Goal: Task Accomplishment & Management: Manage account settings

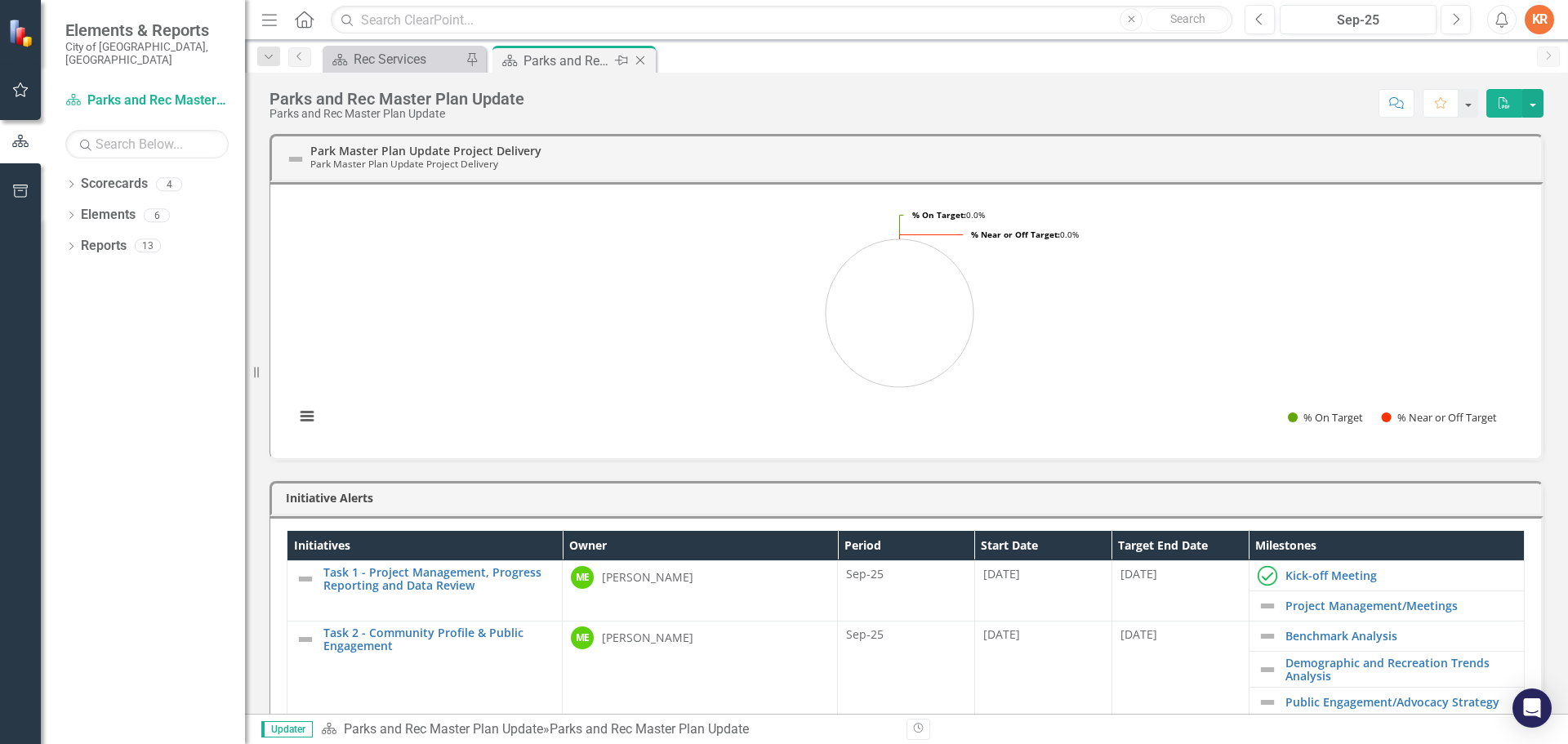
drag, startPoint x: 622, startPoint y: 61, endPoint x: 585, endPoint y: 61, distance: 37.0
drag, startPoint x: 585, startPoint y: 61, endPoint x: 567, endPoint y: 61, distance: 18.0
click at [567, 61] on div "Parks and Rec Master Plan Update" at bounding box center [567, 60] width 87 height 20
click at [642, 58] on icon "Close" at bounding box center [640, 61] width 16 height 13
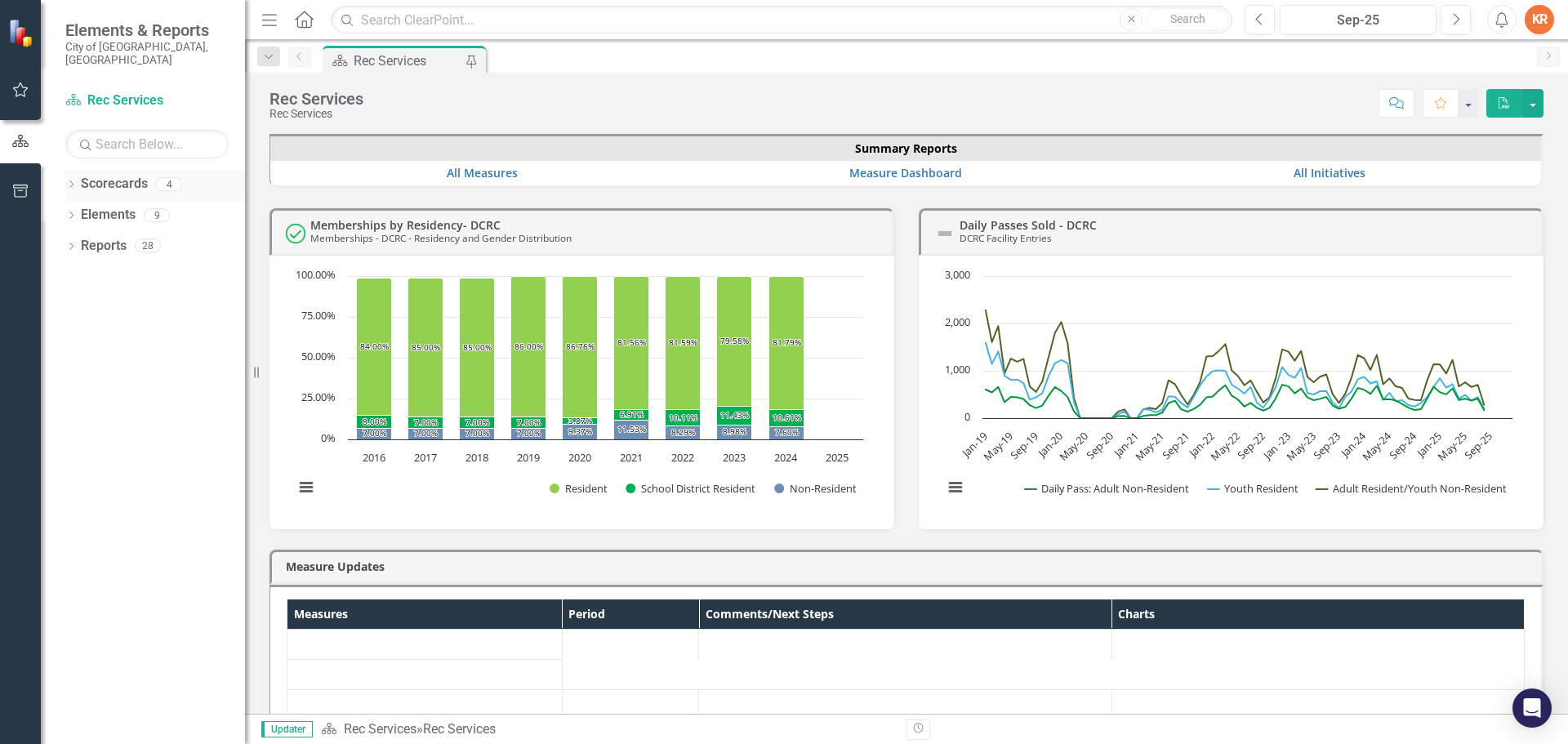
click at [113, 179] on link "Scorecards" at bounding box center [114, 184] width 67 height 19
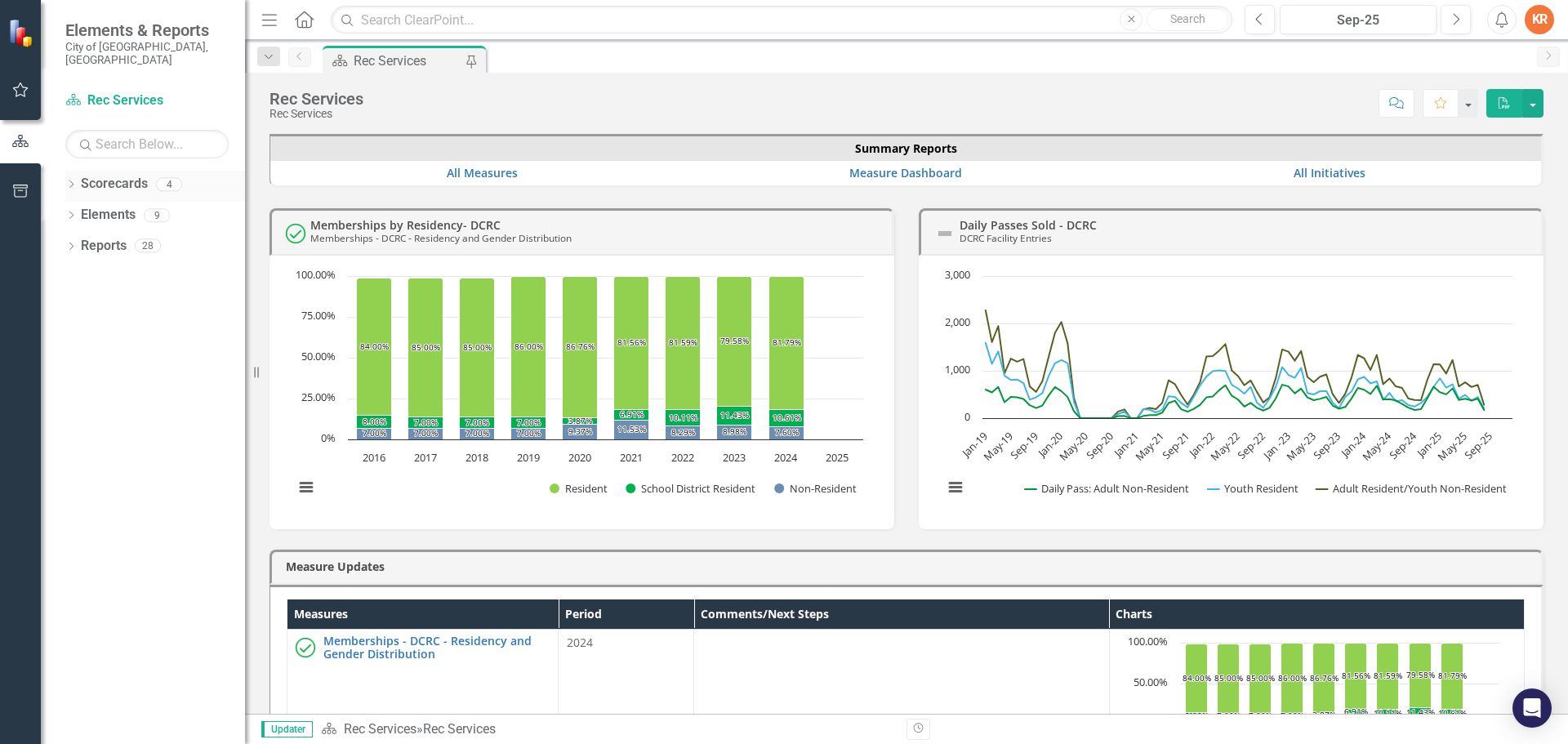
click at [74, 181] on icon "Dropdown" at bounding box center [71, 185] width 11 height 9
click at [50, 178] on div "Dropdown" at bounding box center [44, 183] width 14 height 11
click at [71, 212] on icon "Dropdown" at bounding box center [71, 216] width 11 height 9
click at [61, 305] on icon "Dropdown" at bounding box center [55, 309] width 11 height 9
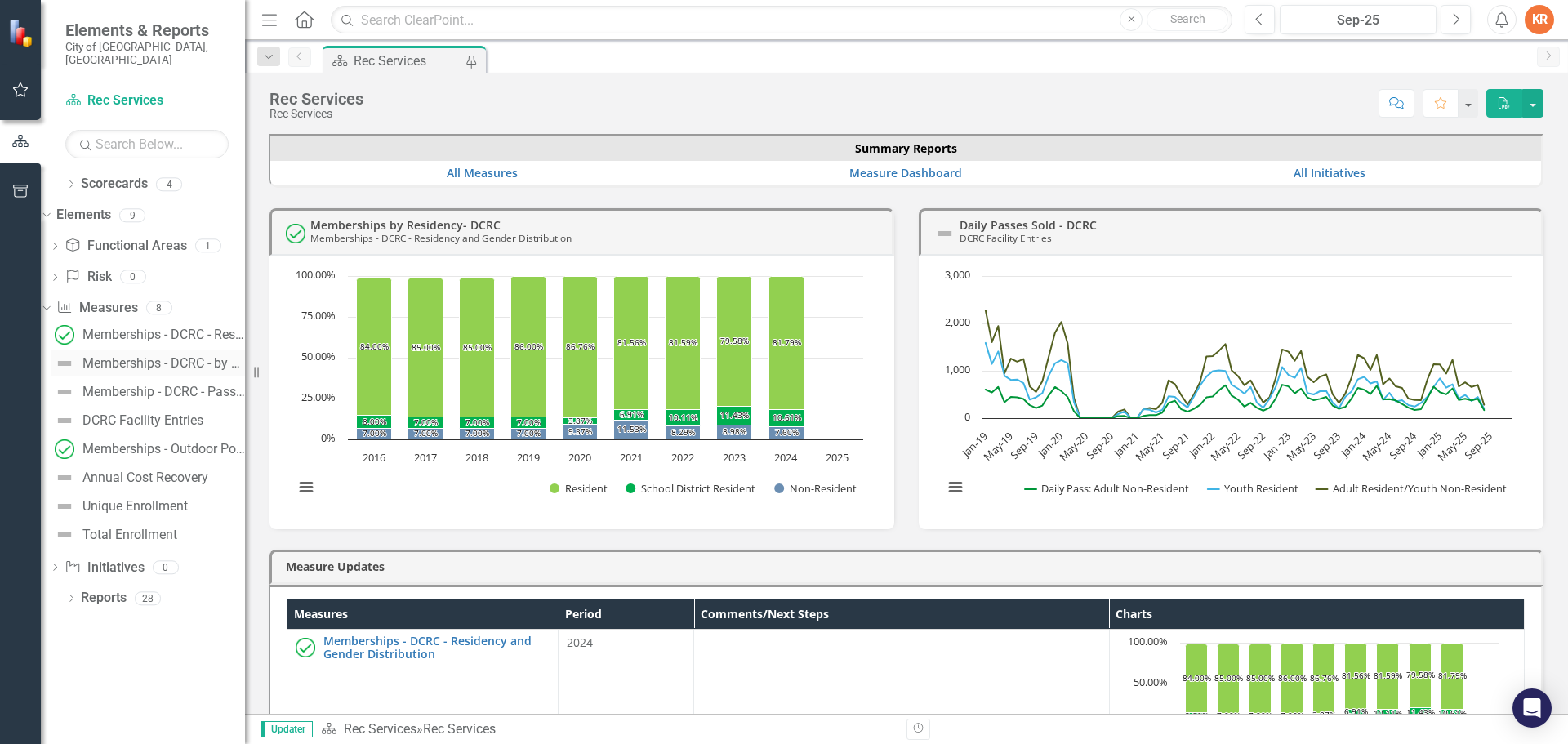
click at [146, 356] on div "Memberships - DCRC - by Month" at bounding box center [163, 363] width 163 height 14
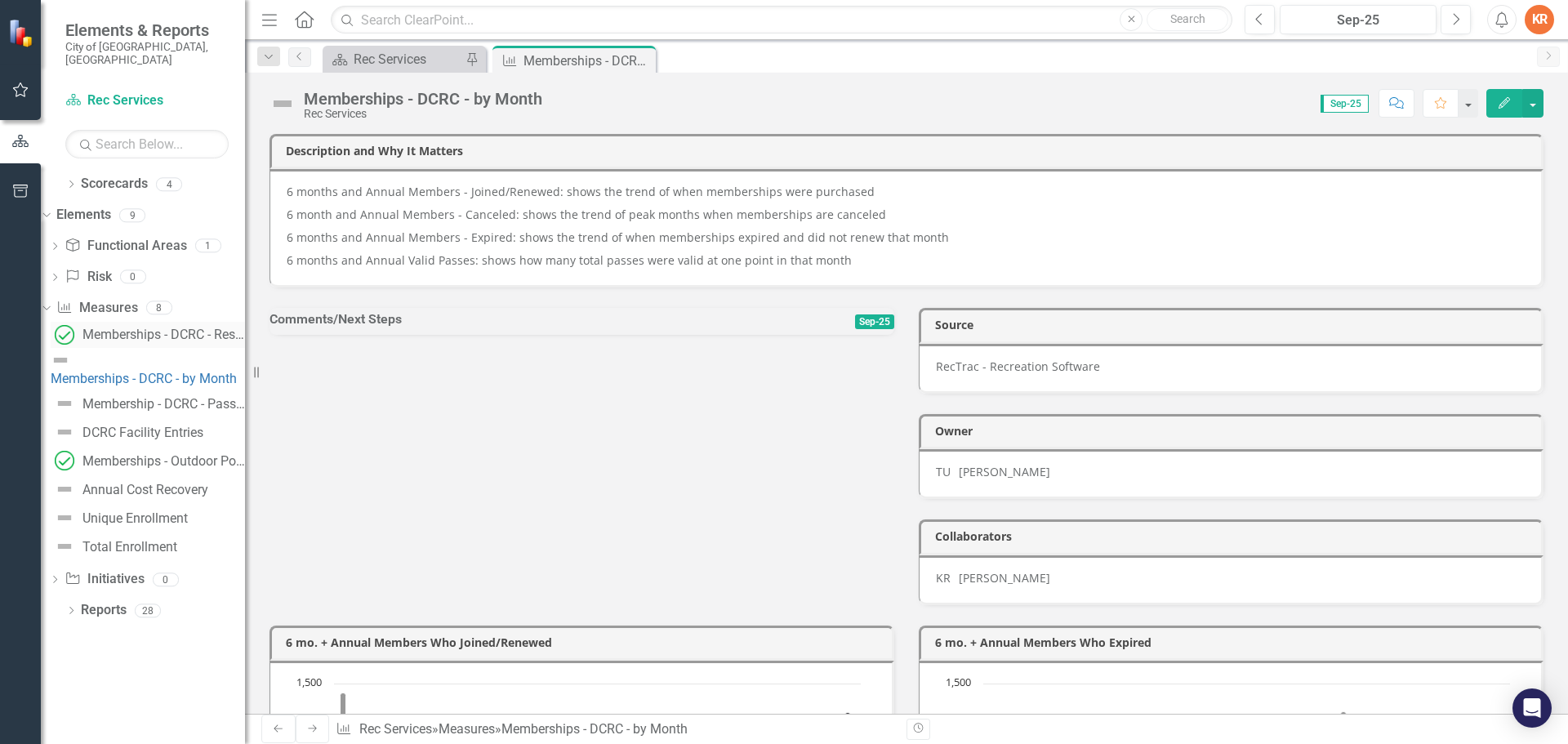
click at [146, 328] on div "Memberships - DCRC - Residency and Gender Distribution" at bounding box center [163, 334] width 163 height 14
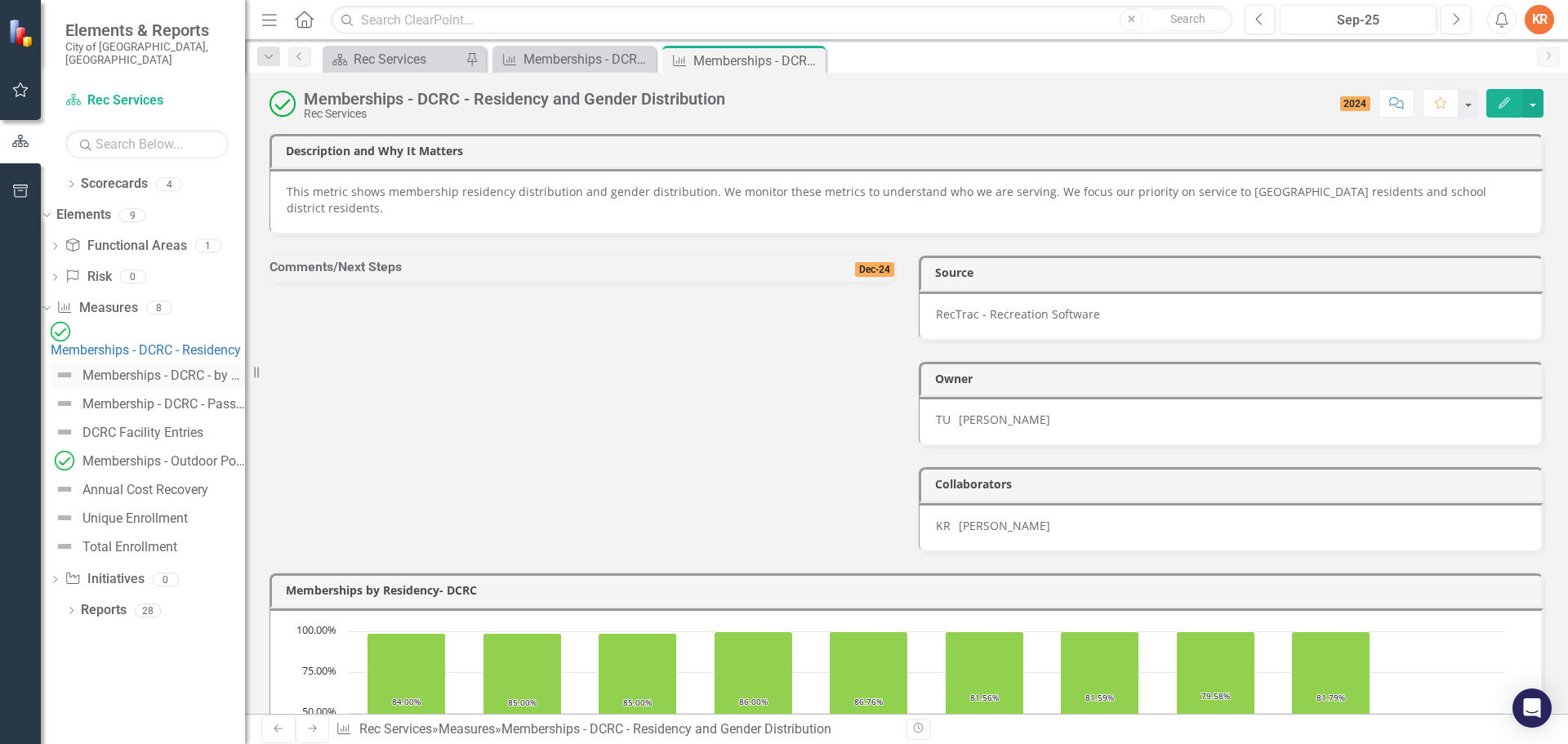
click at [146, 369] on div "Memberships - DCRC - by Month" at bounding box center [163, 375] width 163 height 14
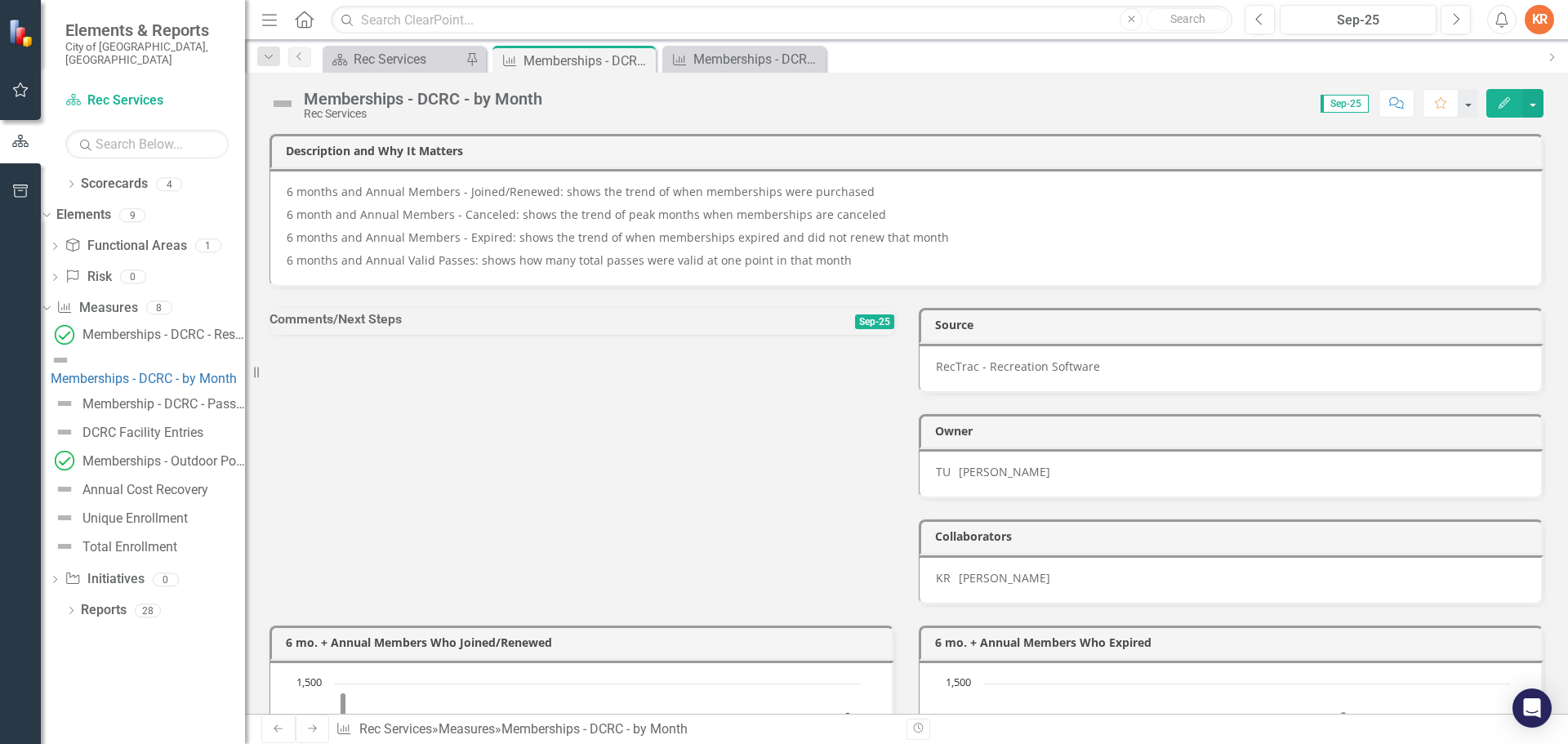
click at [1501, 103] on icon "Edit" at bounding box center [1504, 103] width 14 height 11
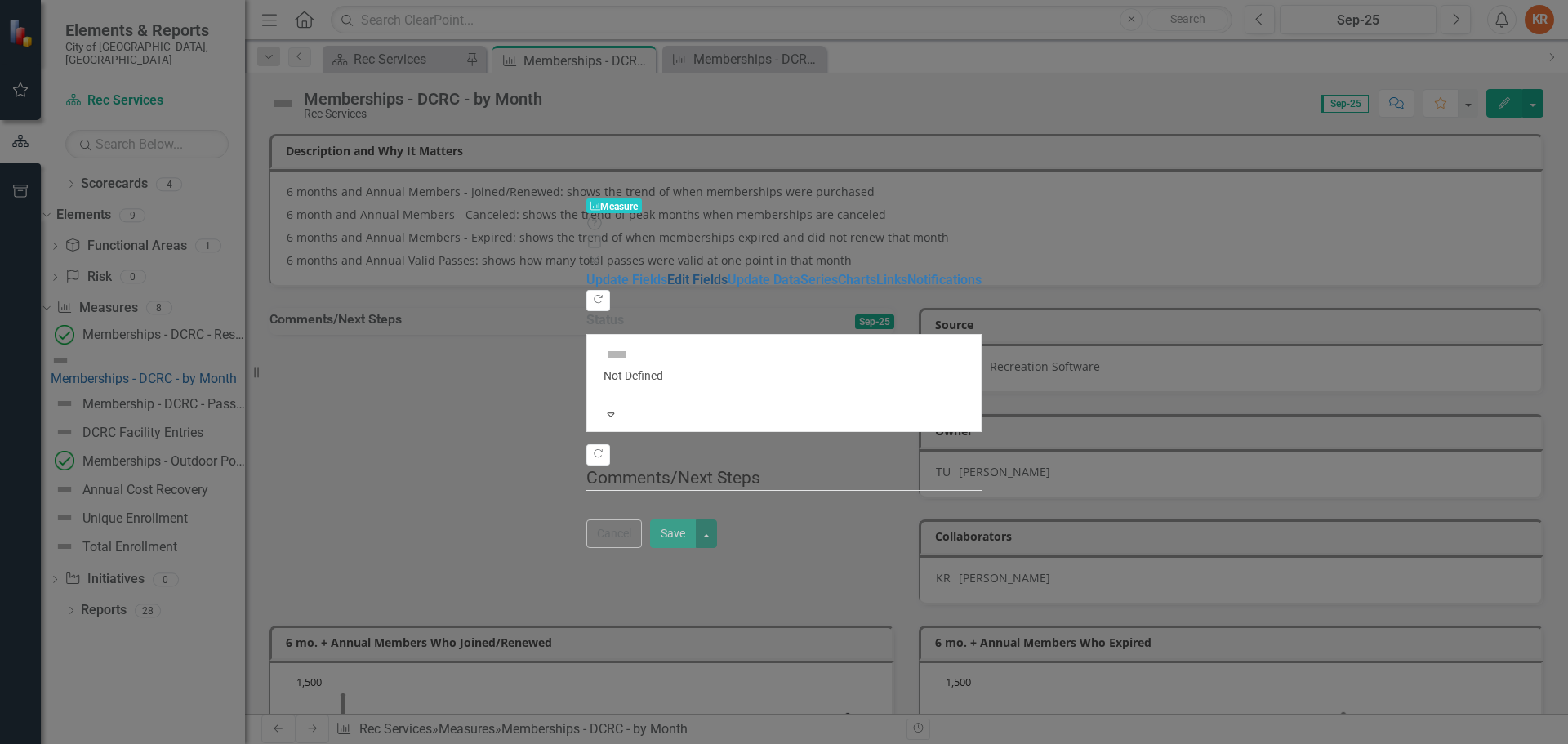
click at [667, 272] on link "Edit Fields" at bounding box center [698, 279] width 61 height 15
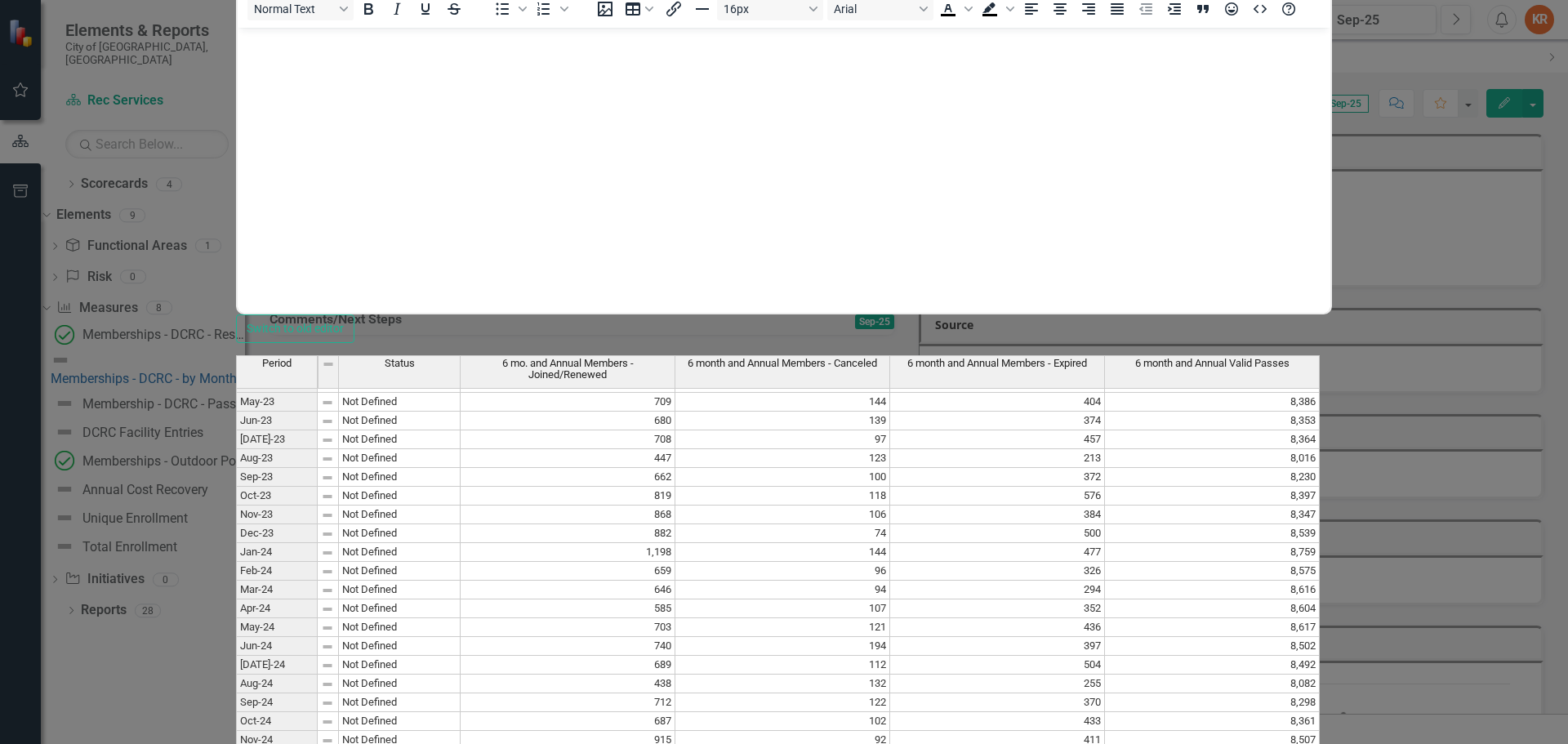
type textarea "760"
type textarea "137"
type textarea "395"
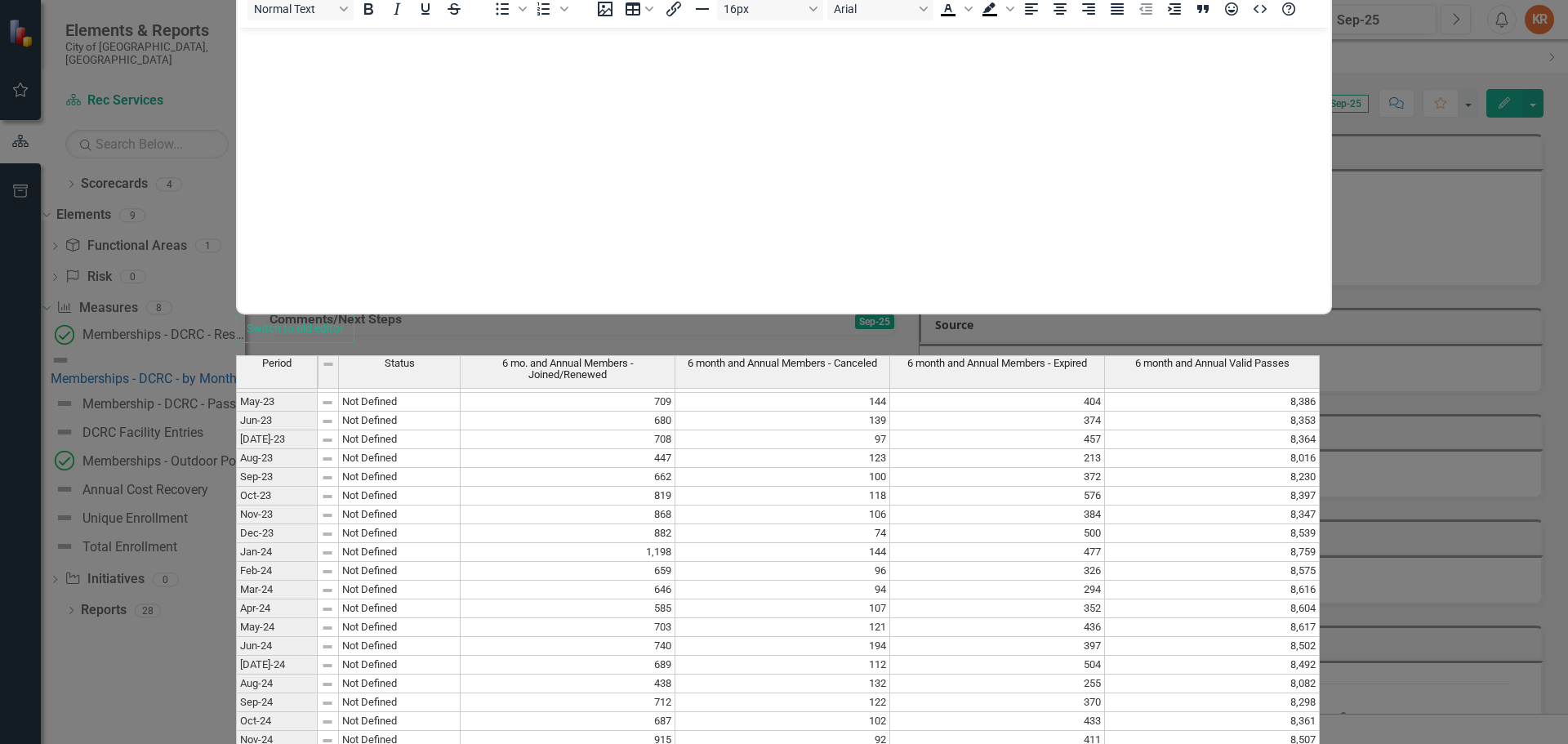
type textarea "7935"
drag, startPoint x: 1386, startPoint y: 626, endPoint x: 1273, endPoint y: 620, distance: 113.2
click at [1273, 620] on div "Period Status 6 mo. and Annual Members - Joined/Renewed 6 month and Annual Memb…" at bounding box center [784, 675] width 1097 height 639
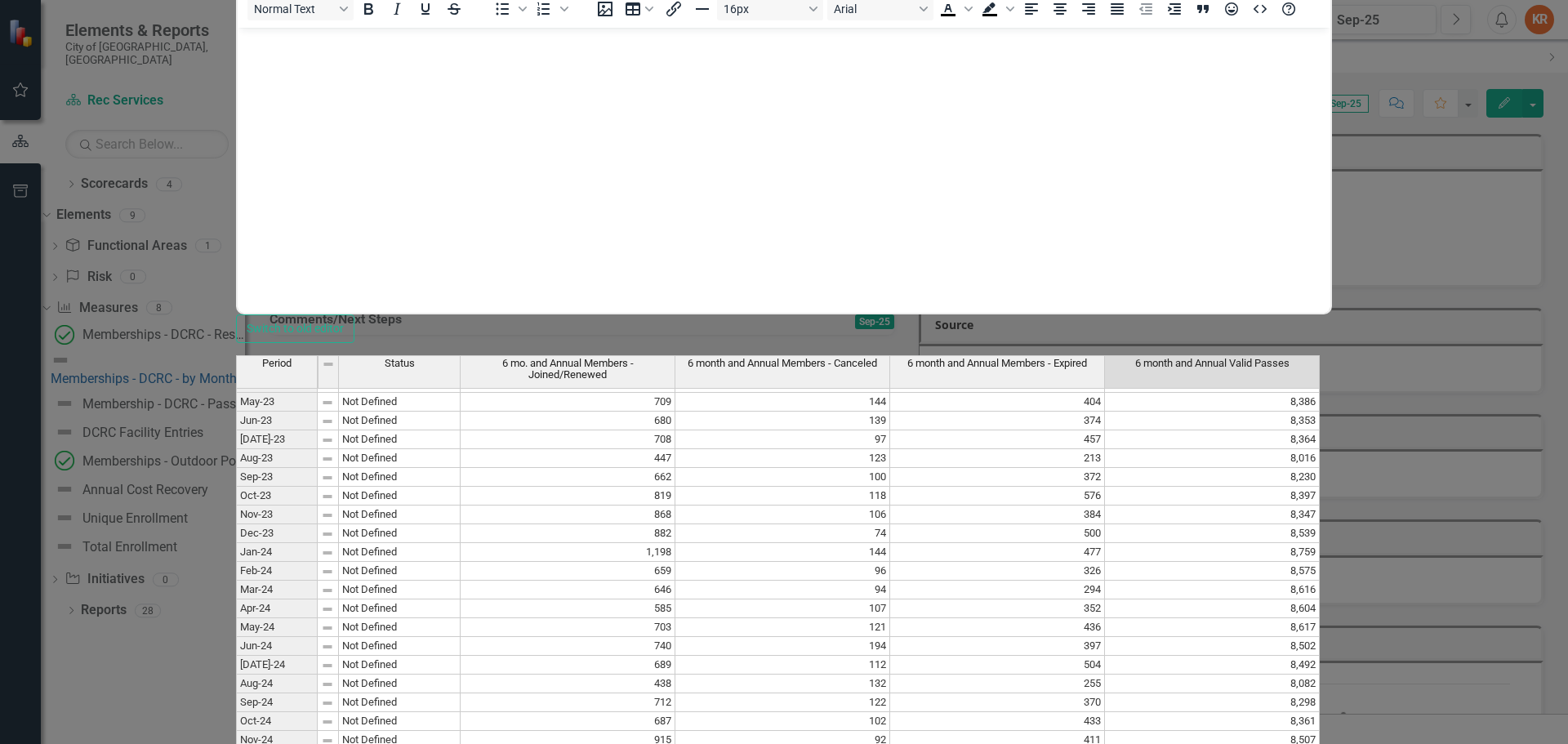
type textarea "8531"
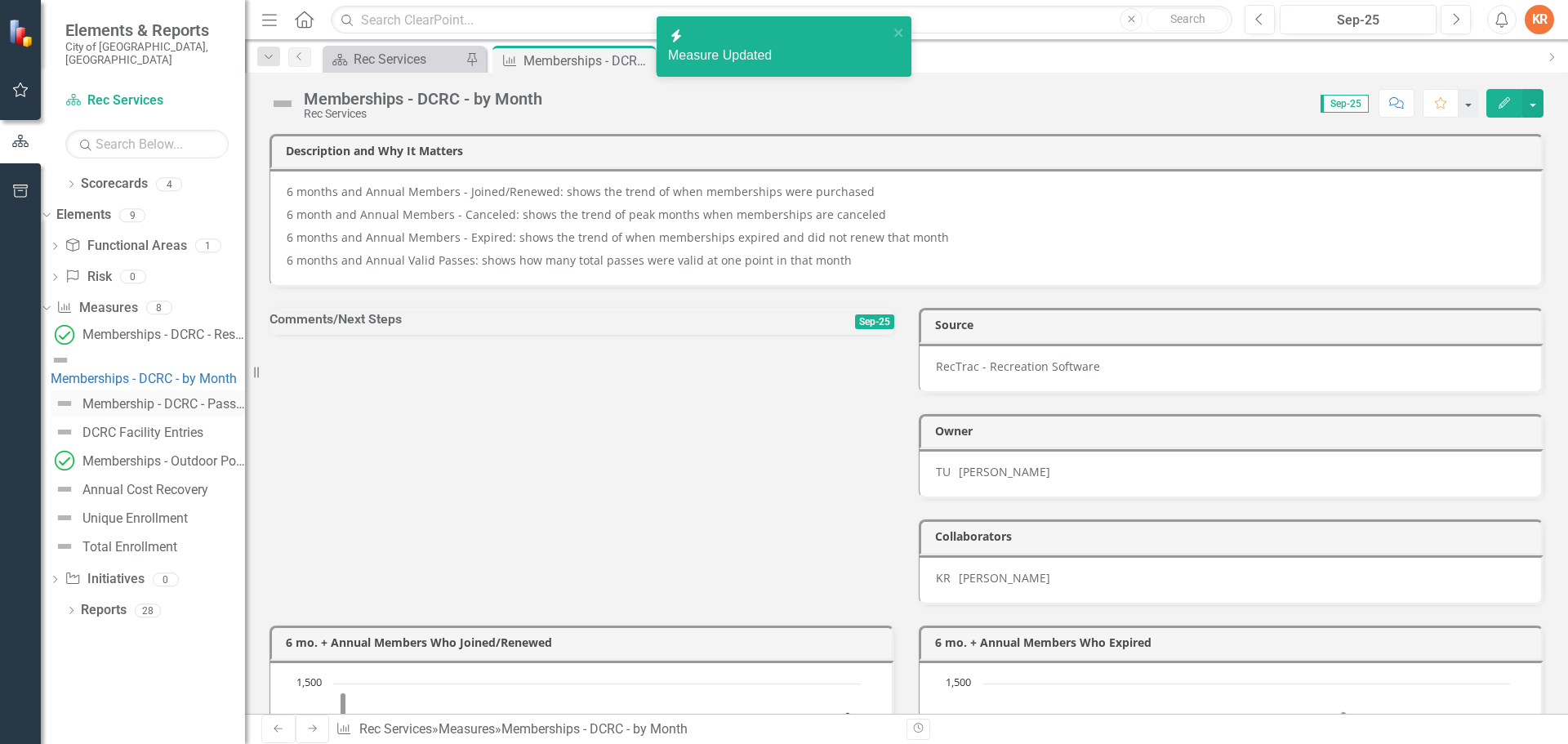
click at [172, 397] on div "Membership - DCRC - Pass Types" at bounding box center [163, 404] width 163 height 14
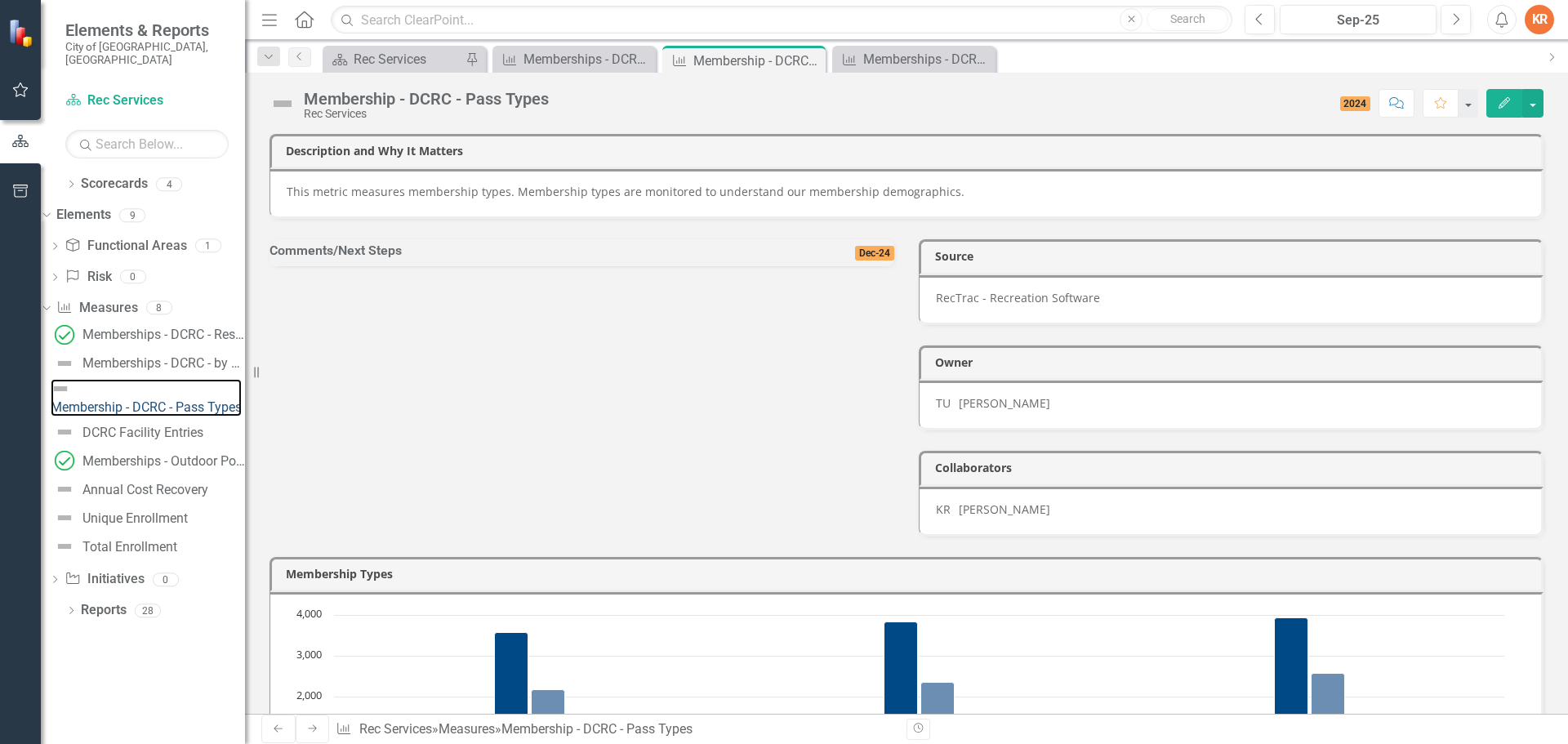
scroll to position [163, 0]
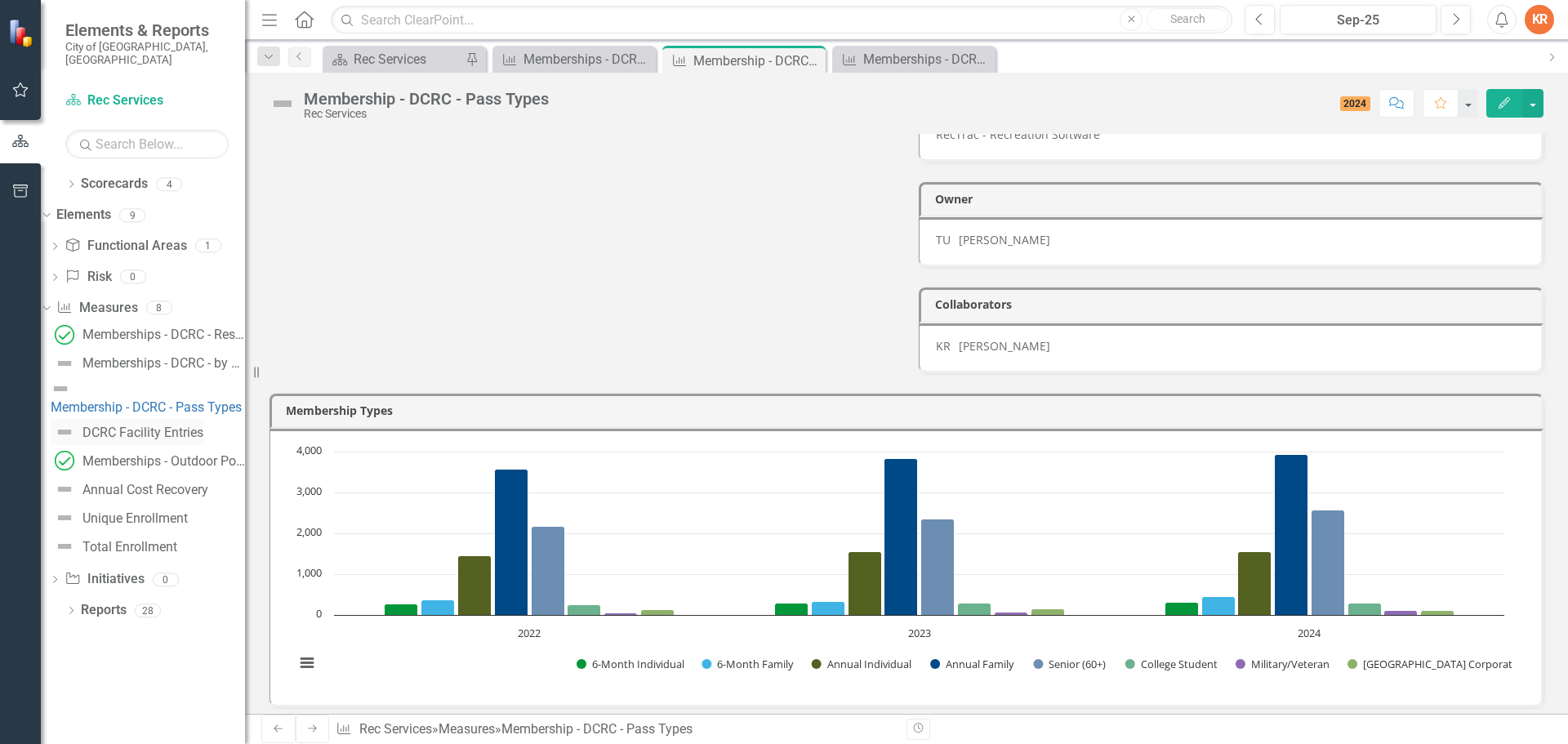
click at [156, 426] on div "DCRC Facility Entries" at bounding box center [143, 432] width 121 height 14
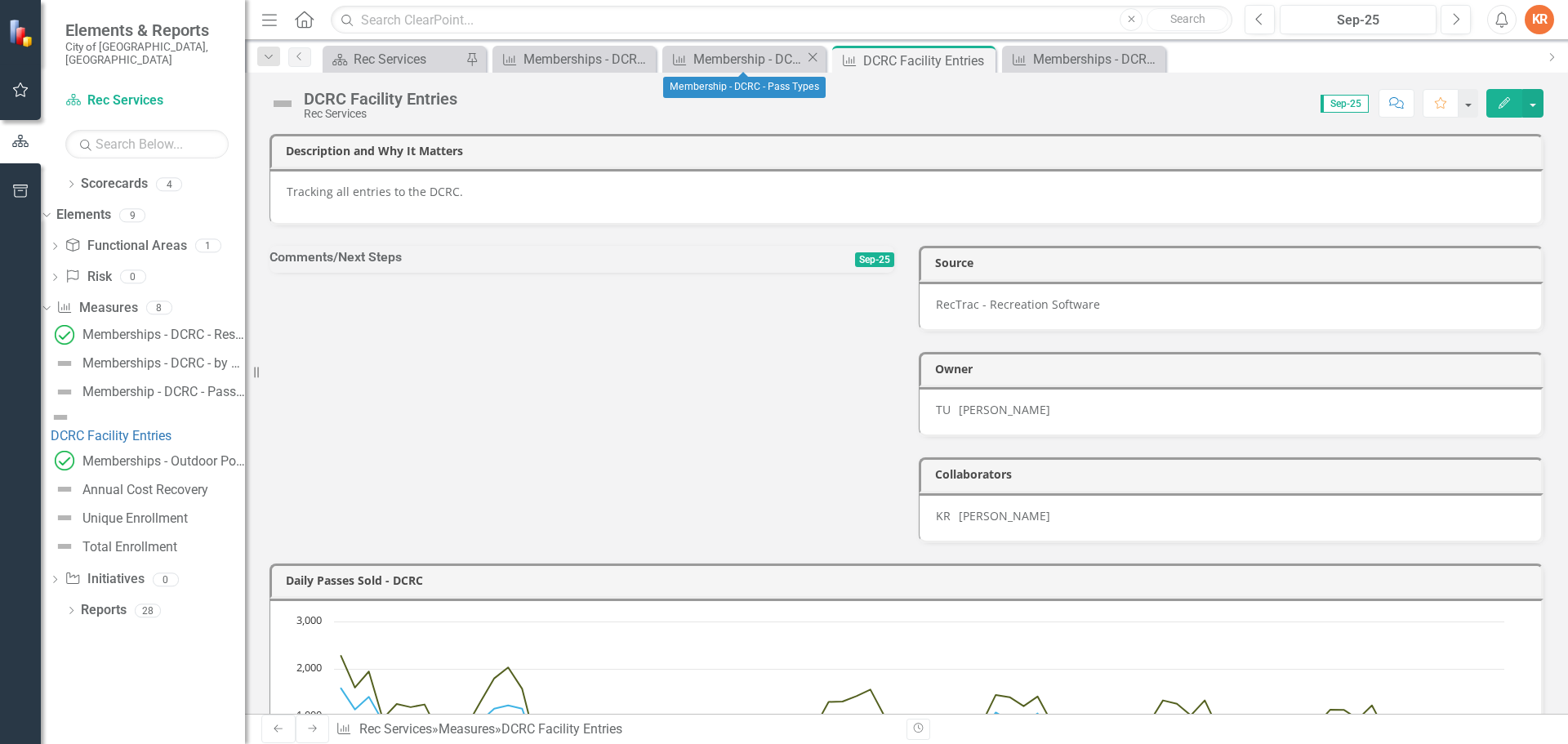
click at [809, 60] on icon "Close" at bounding box center [813, 57] width 16 height 13
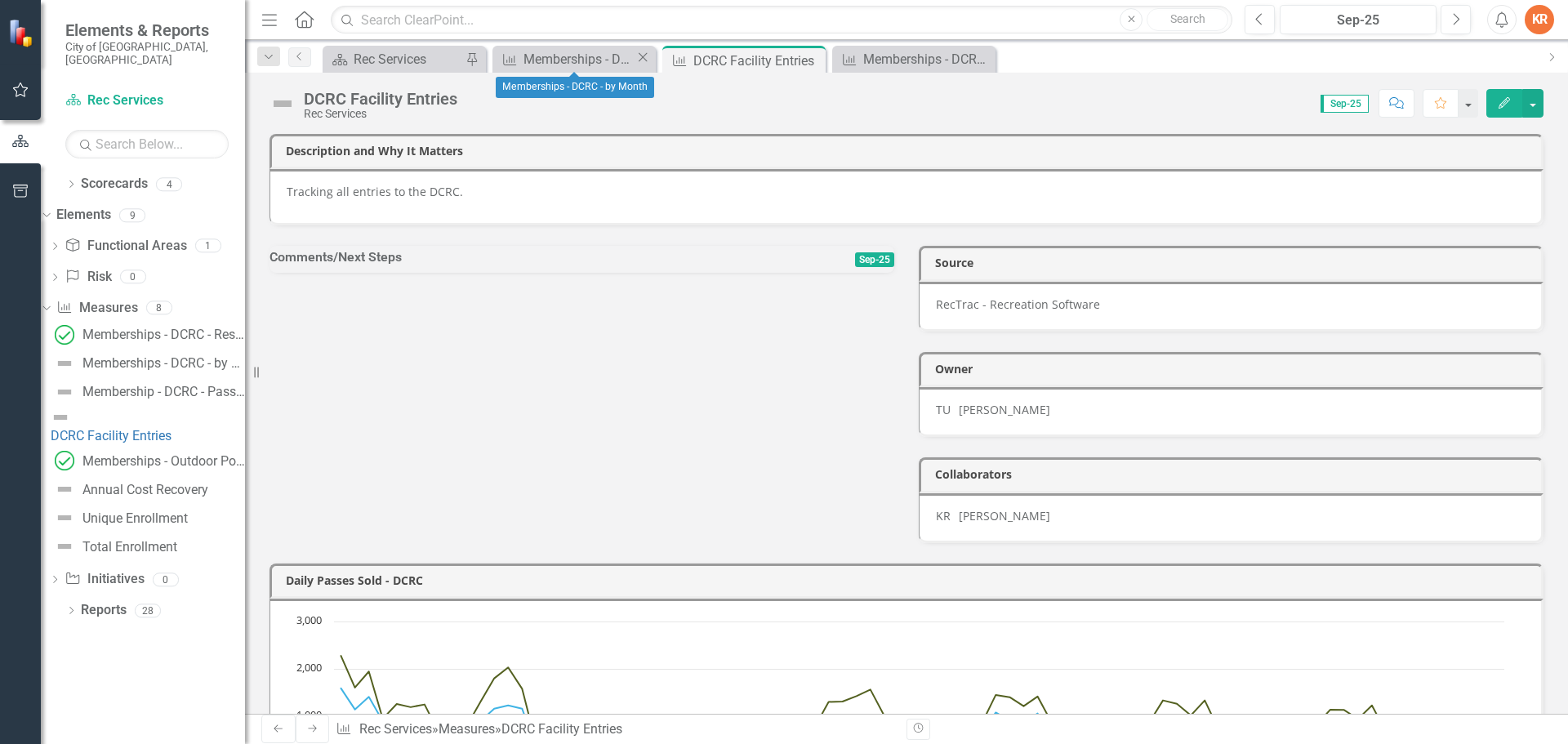
click at [641, 57] on icon "Close" at bounding box center [642, 57] width 16 height 13
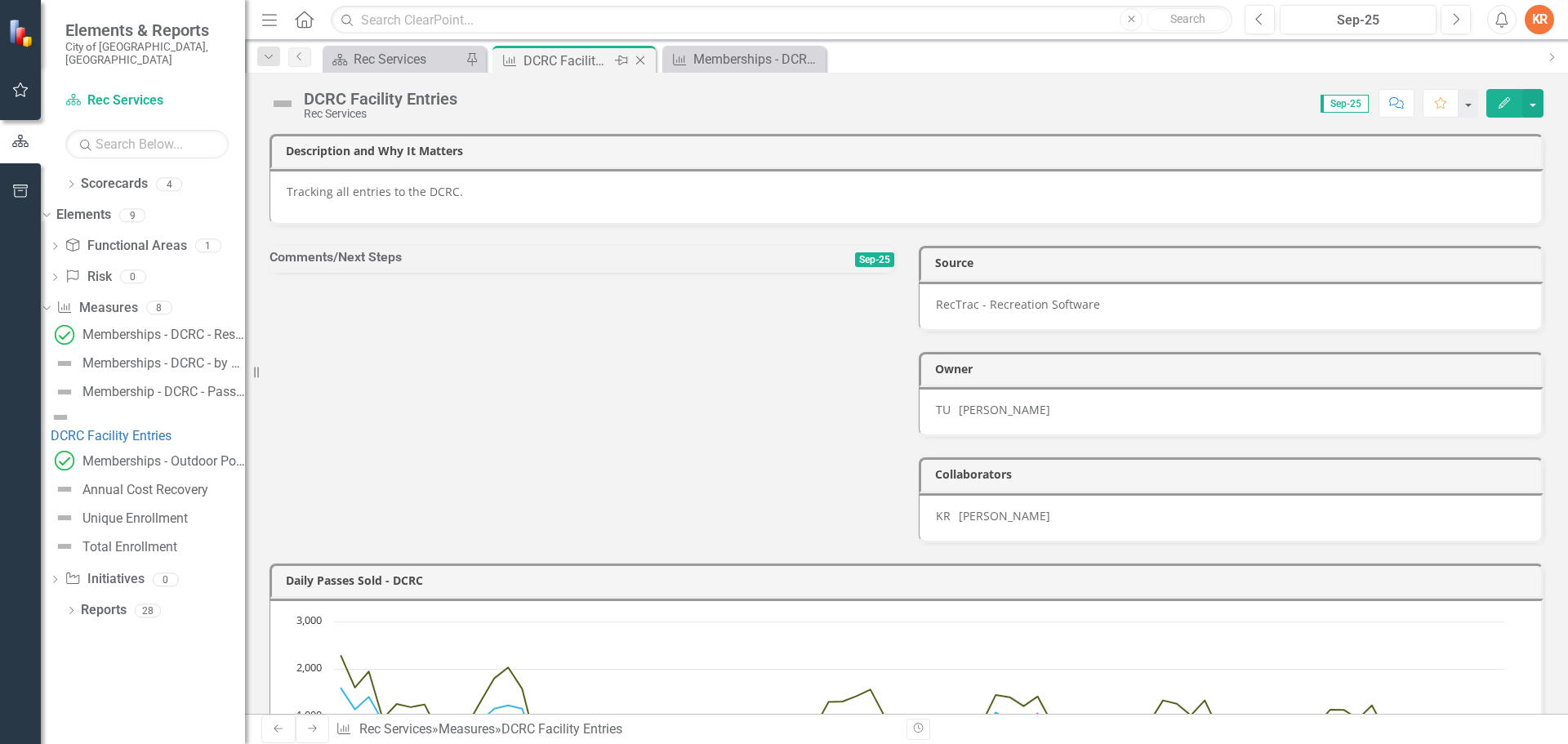
click at [567, 58] on div "DCRC Facility Entries" at bounding box center [567, 60] width 87 height 20
click at [1502, 102] on icon "Edit" at bounding box center [1504, 103] width 14 height 11
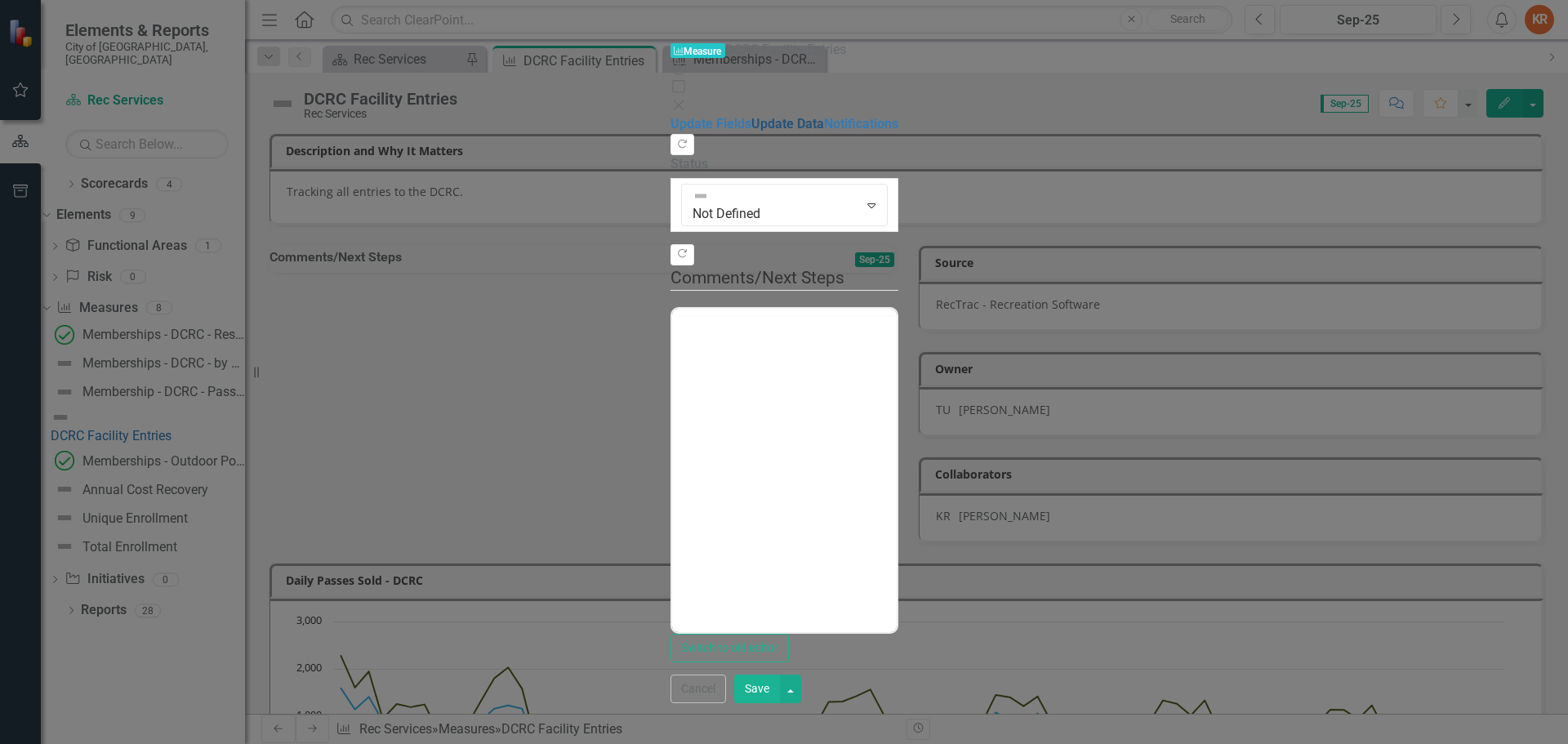
click at [752, 116] on link "Update Data" at bounding box center [788, 124] width 73 height 15
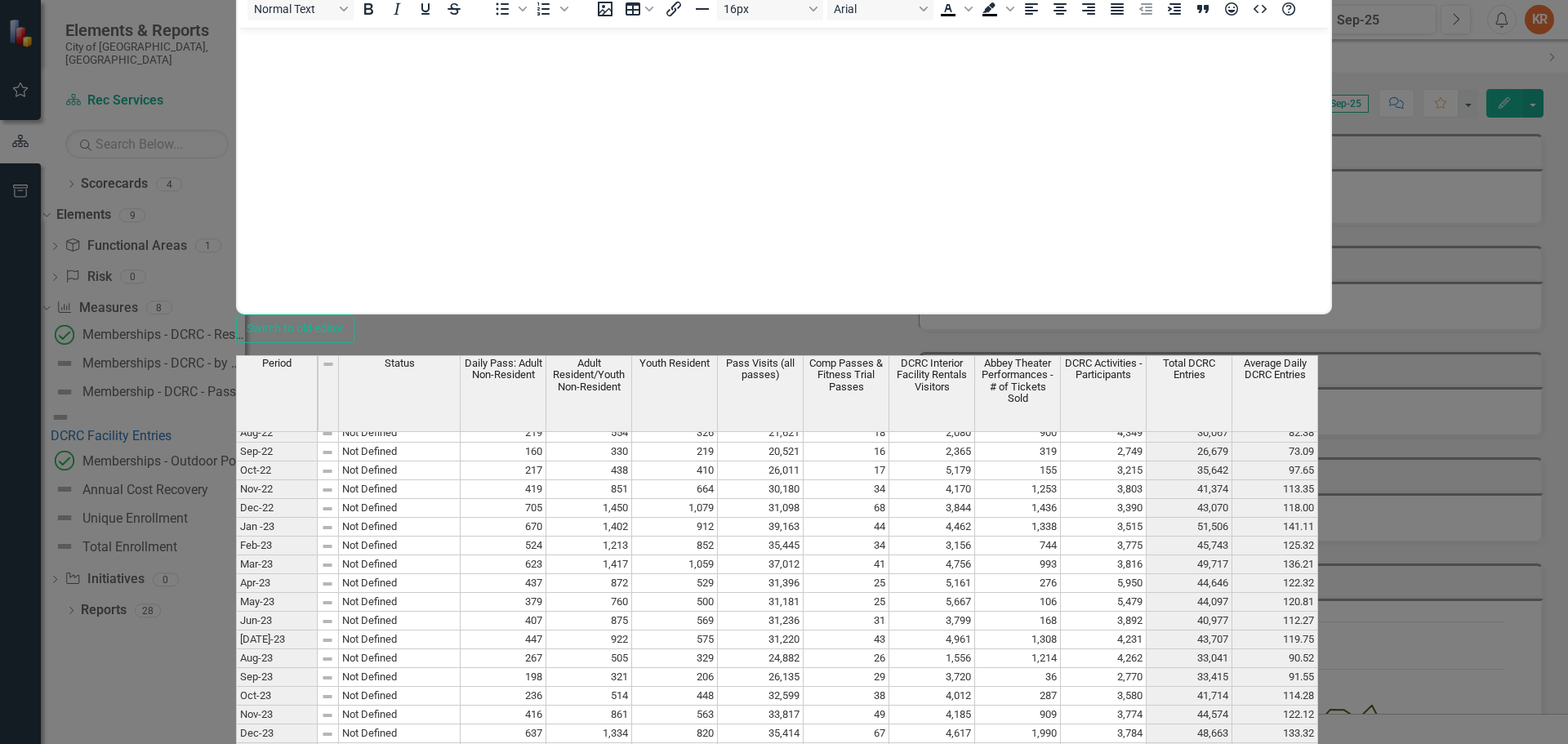
scroll to position [1017, 0]
type textarea "199"
type textarea "287"
type textarea "197"
type textarea "2"
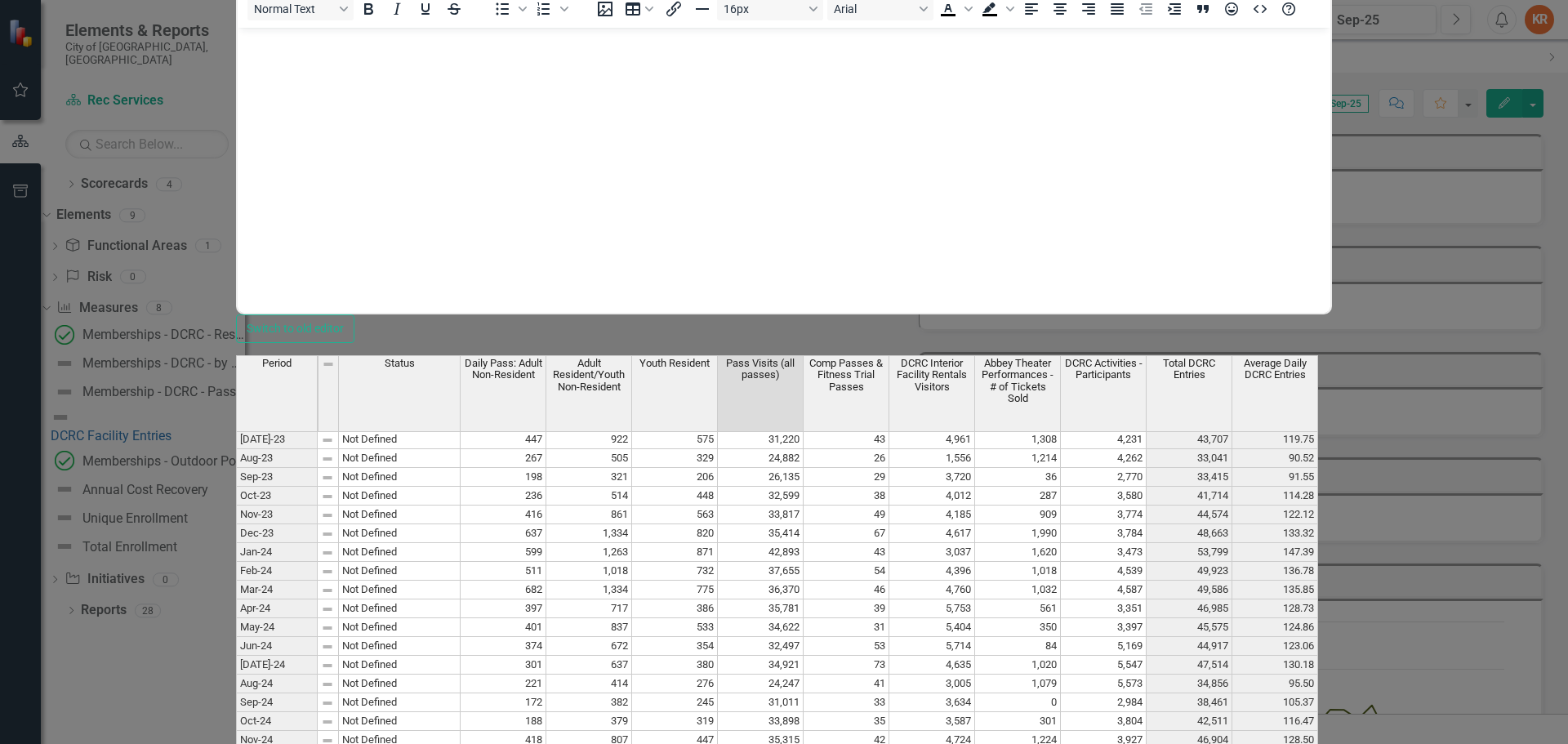
type textarea "32336"
type textarea "26"
type textarea "3252"
type textarea "0"
type textarea "3034"
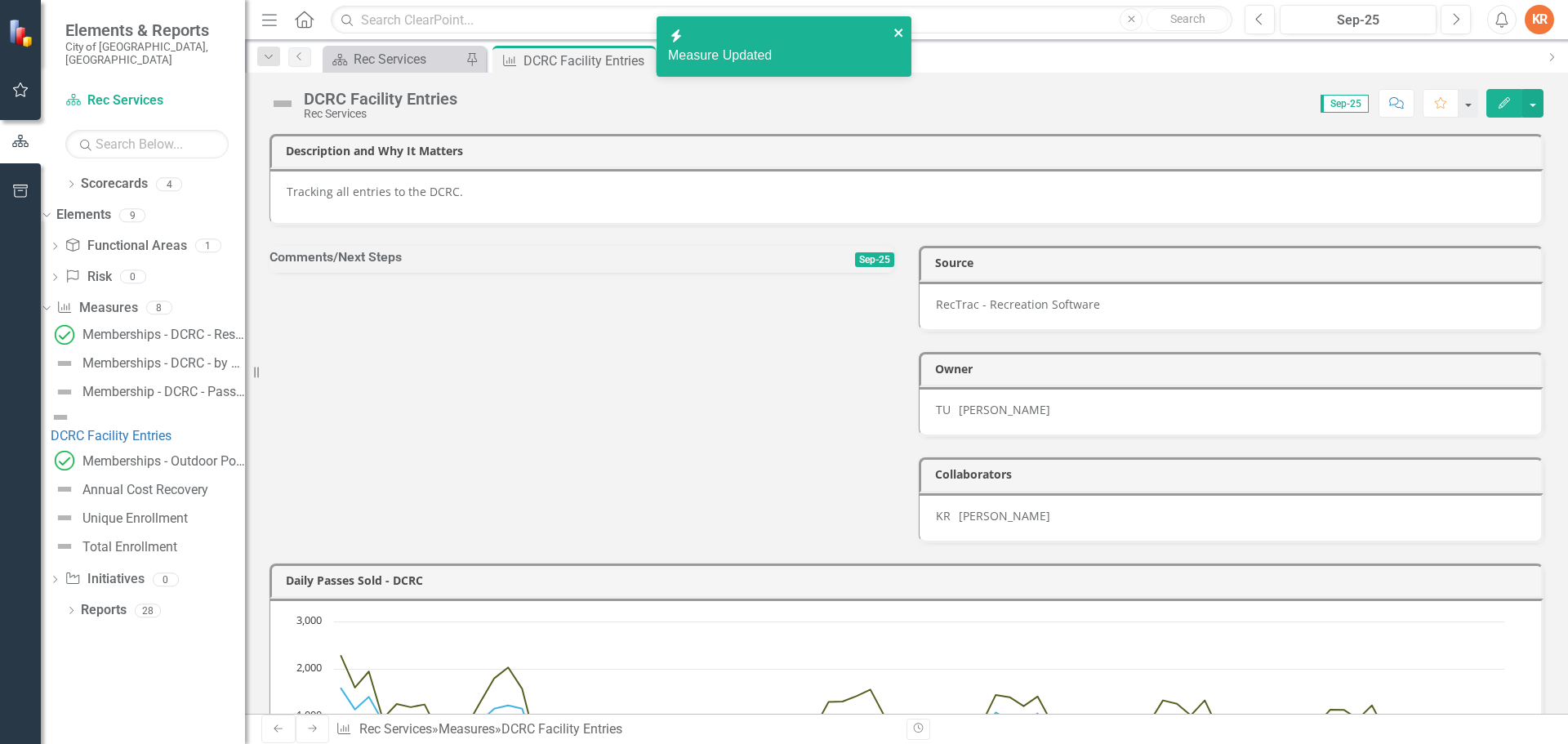
click at [897, 32] on icon "close" at bounding box center [898, 32] width 9 height 9
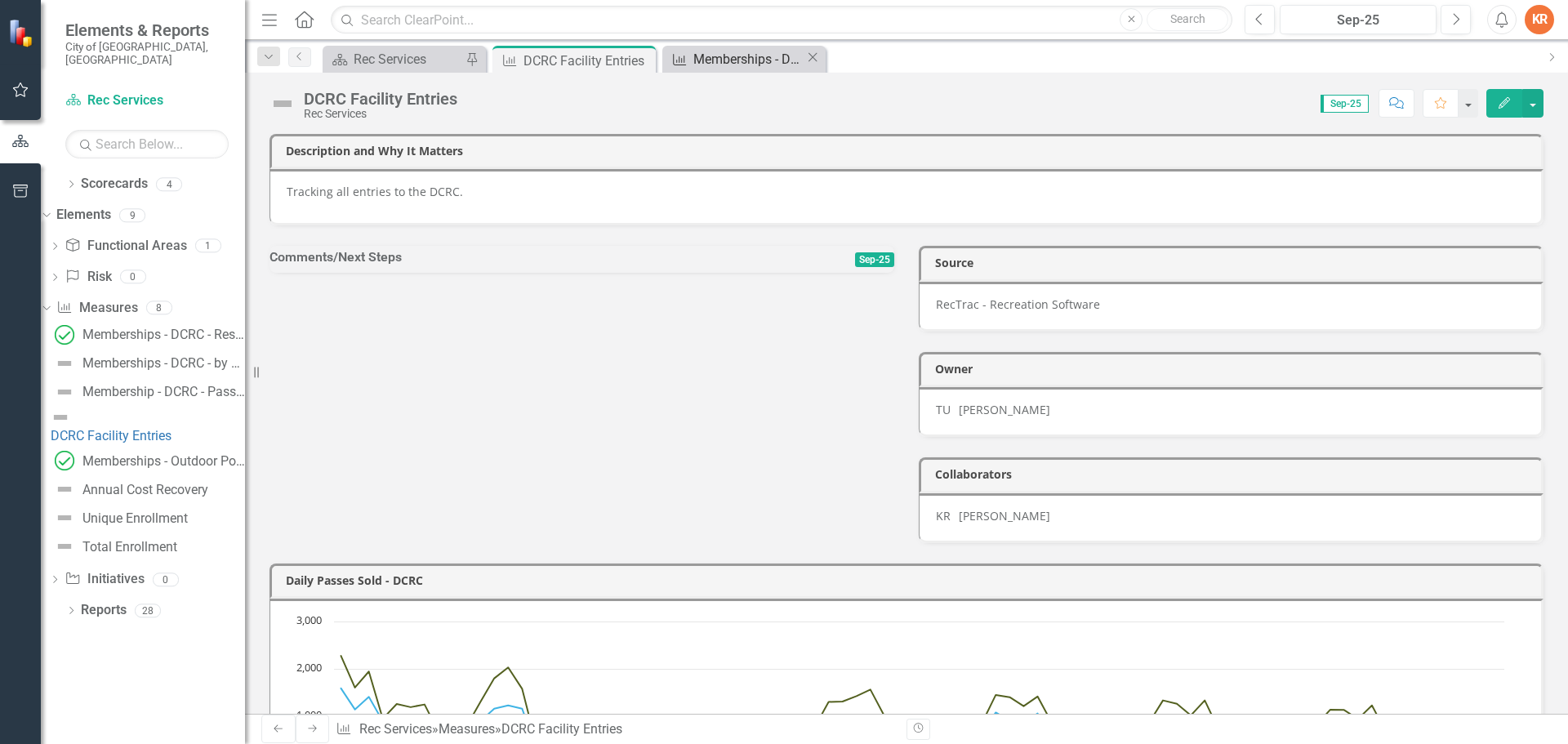
click at [779, 56] on div "Memberships - DCRC - Residency and Gender Distribution" at bounding box center [750, 59] width 112 height 20
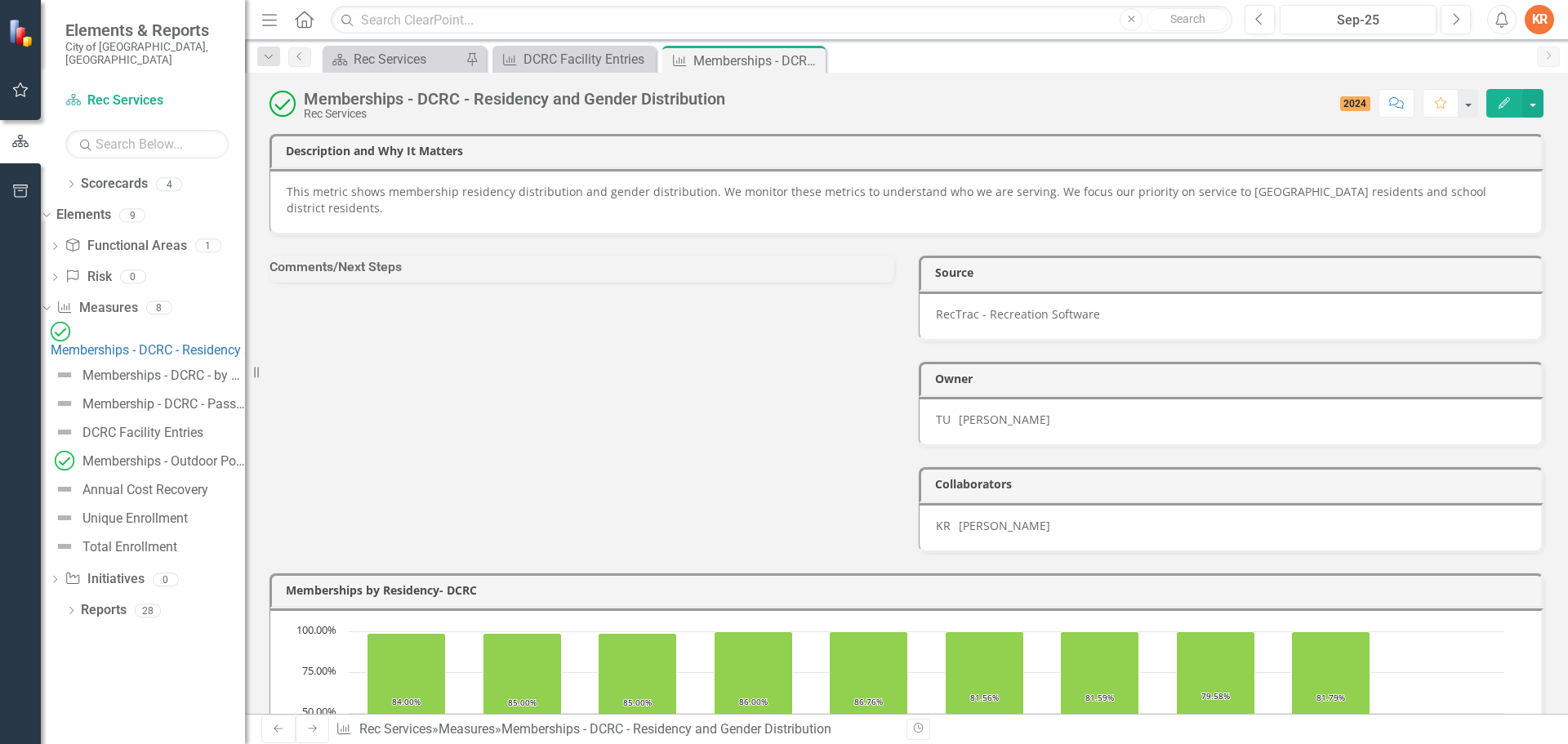
click at [0, 0] on icon "Close" at bounding box center [0, 0] width 0 height 0
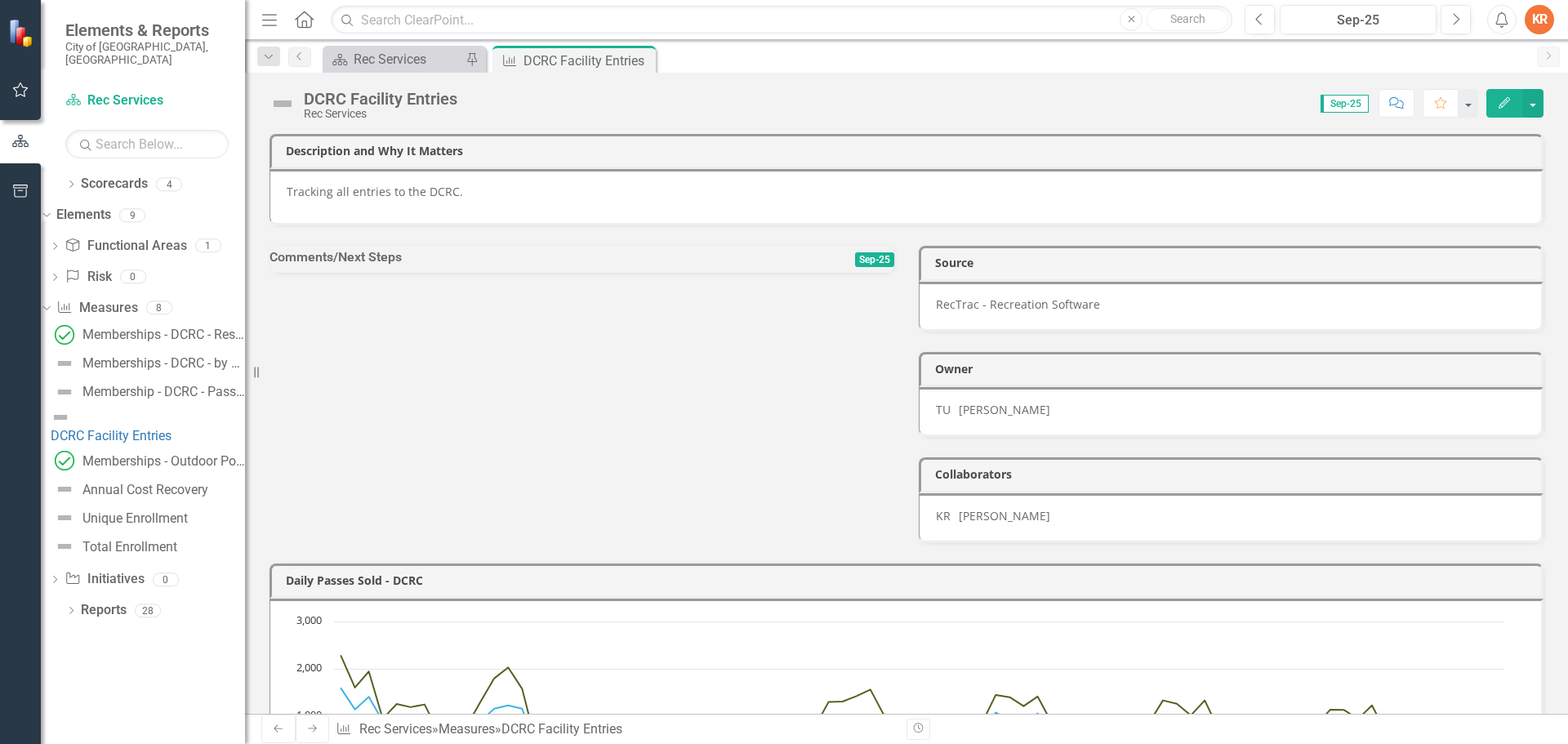
click at [0, 0] on icon "Close" at bounding box center [0, 0] width 0 height 0
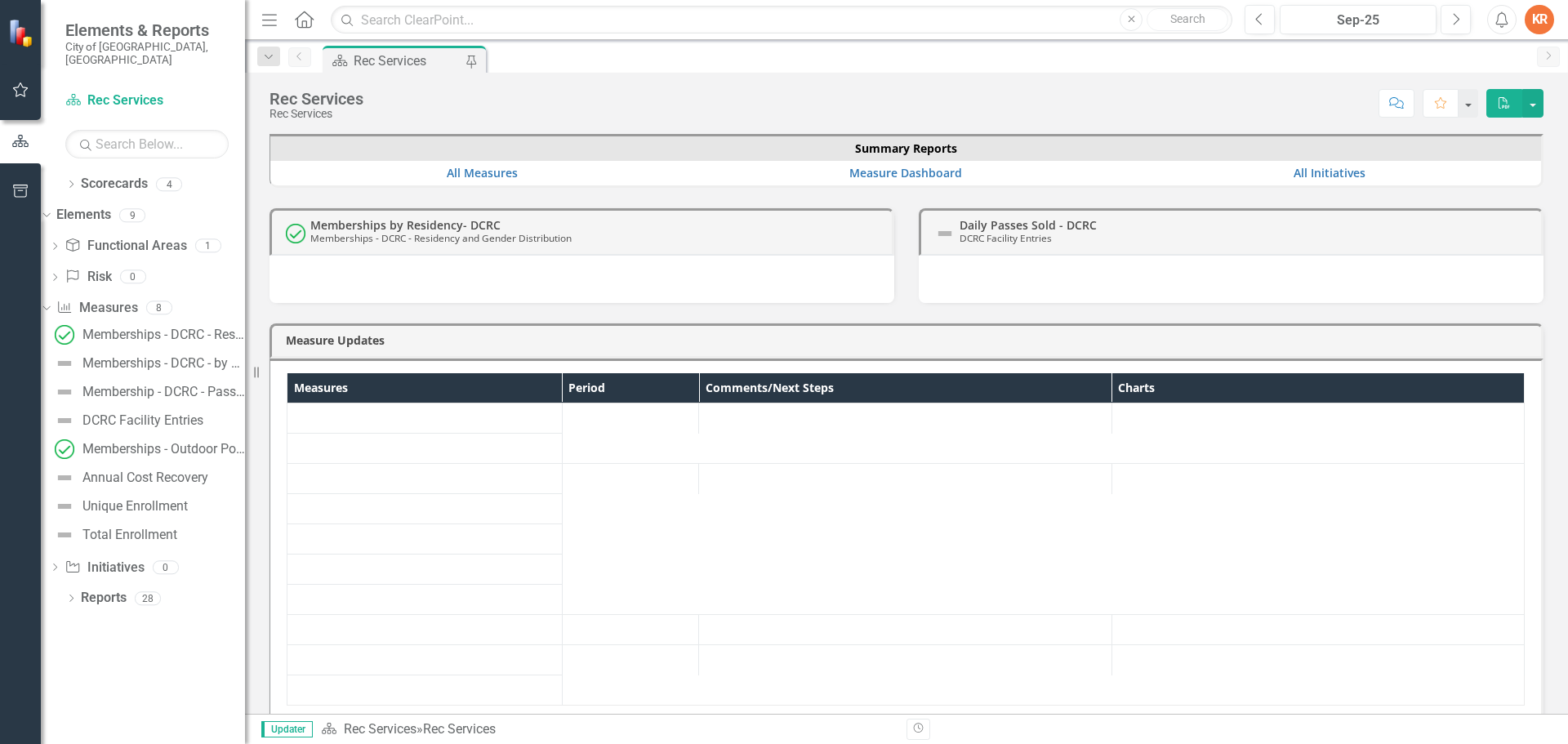
click at [393, 59] on div "Rec Services" at bounding box center [407, 60] width 107 height 20
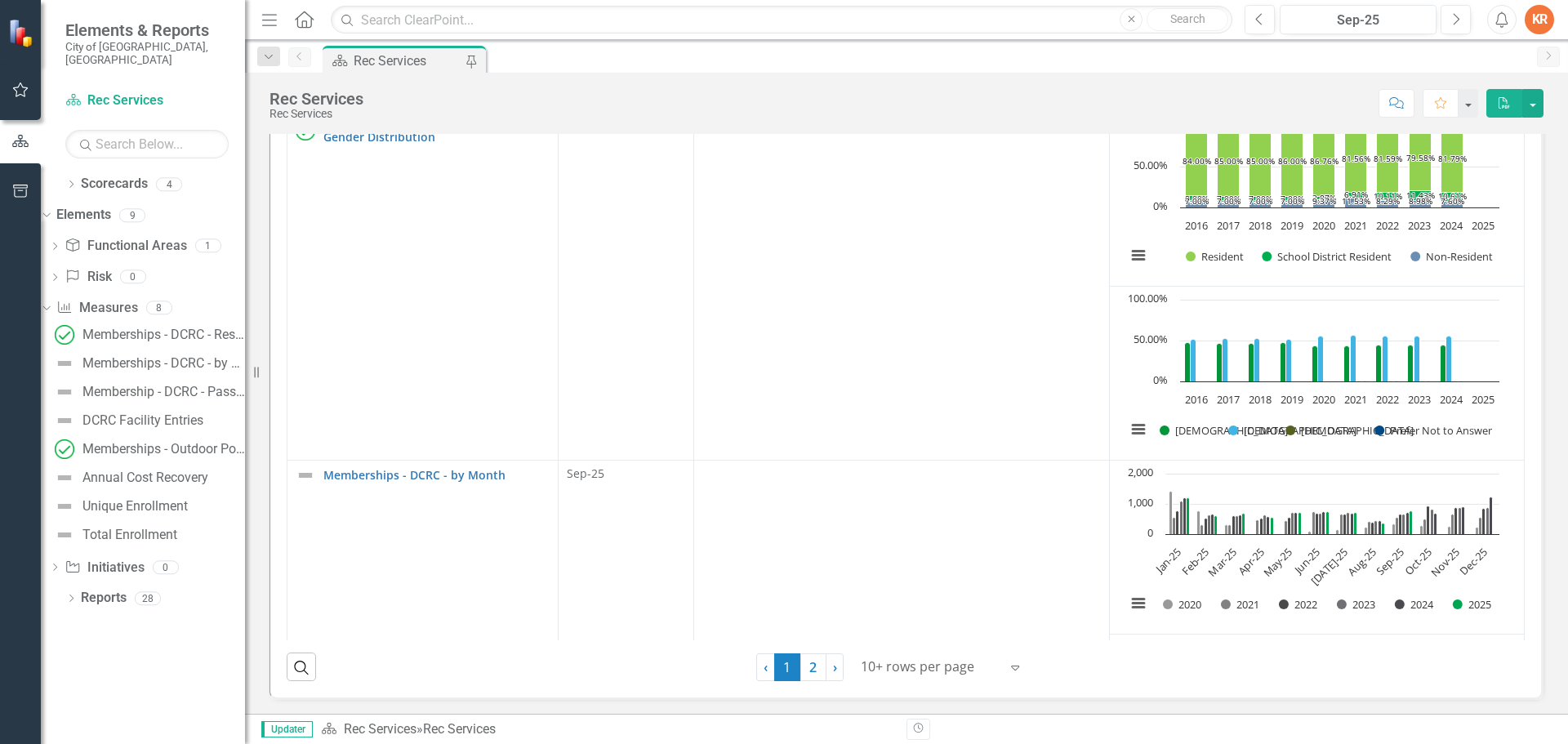
scroll to position [520, 0]
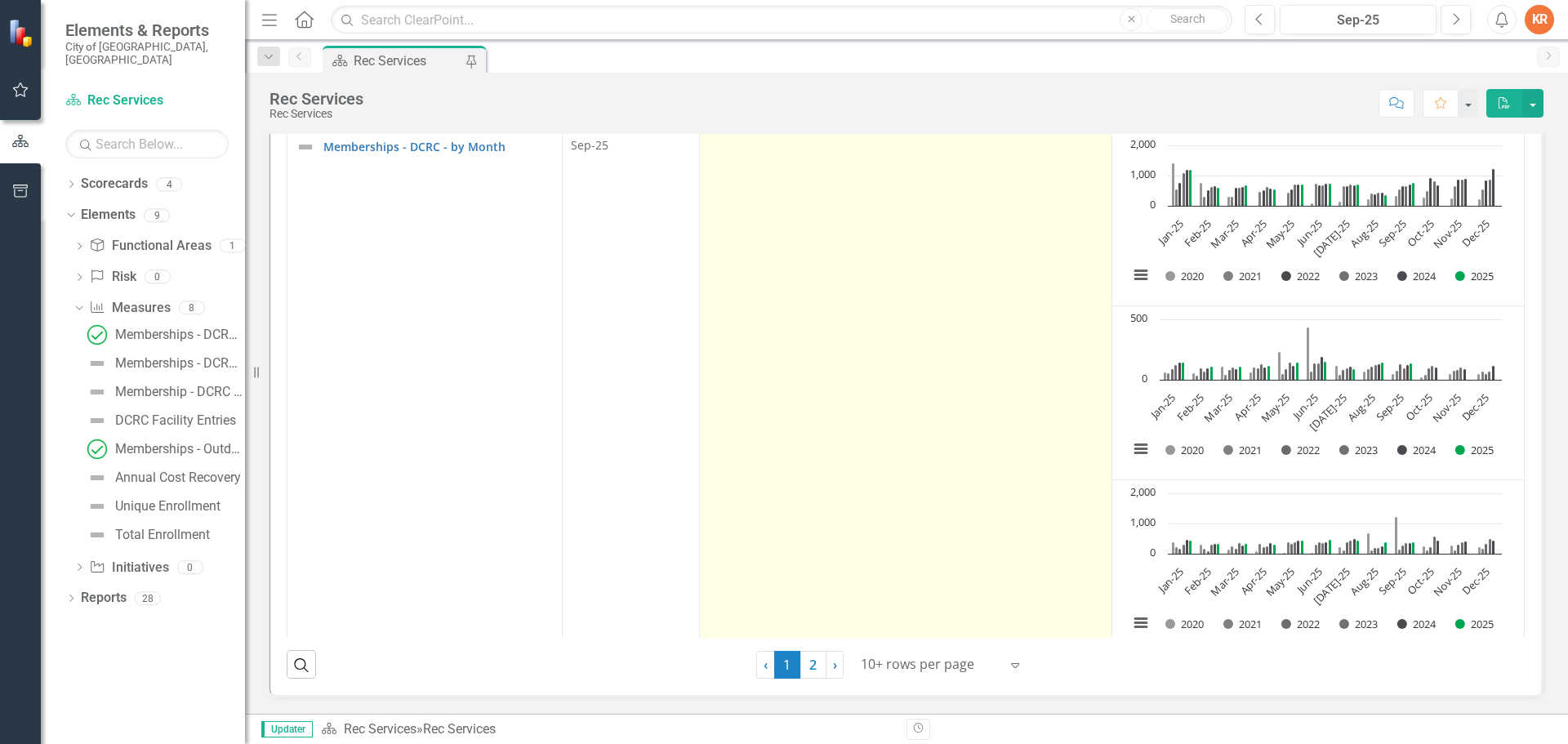
scroll to position [244, 0]
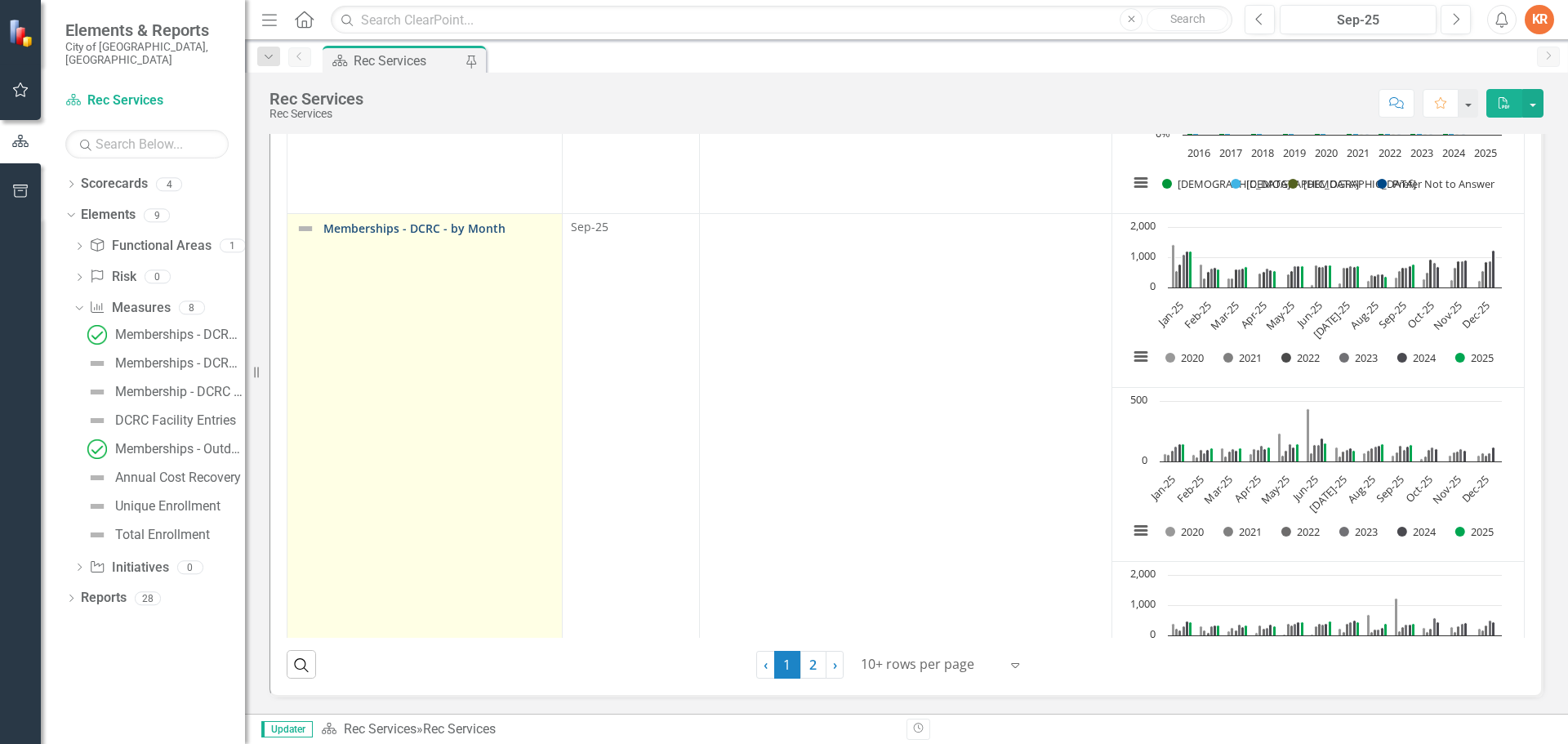
click at [373, 227] on link "Memberships - DCRC - by Month" at bounding box center [438, 228] width 230 height 12
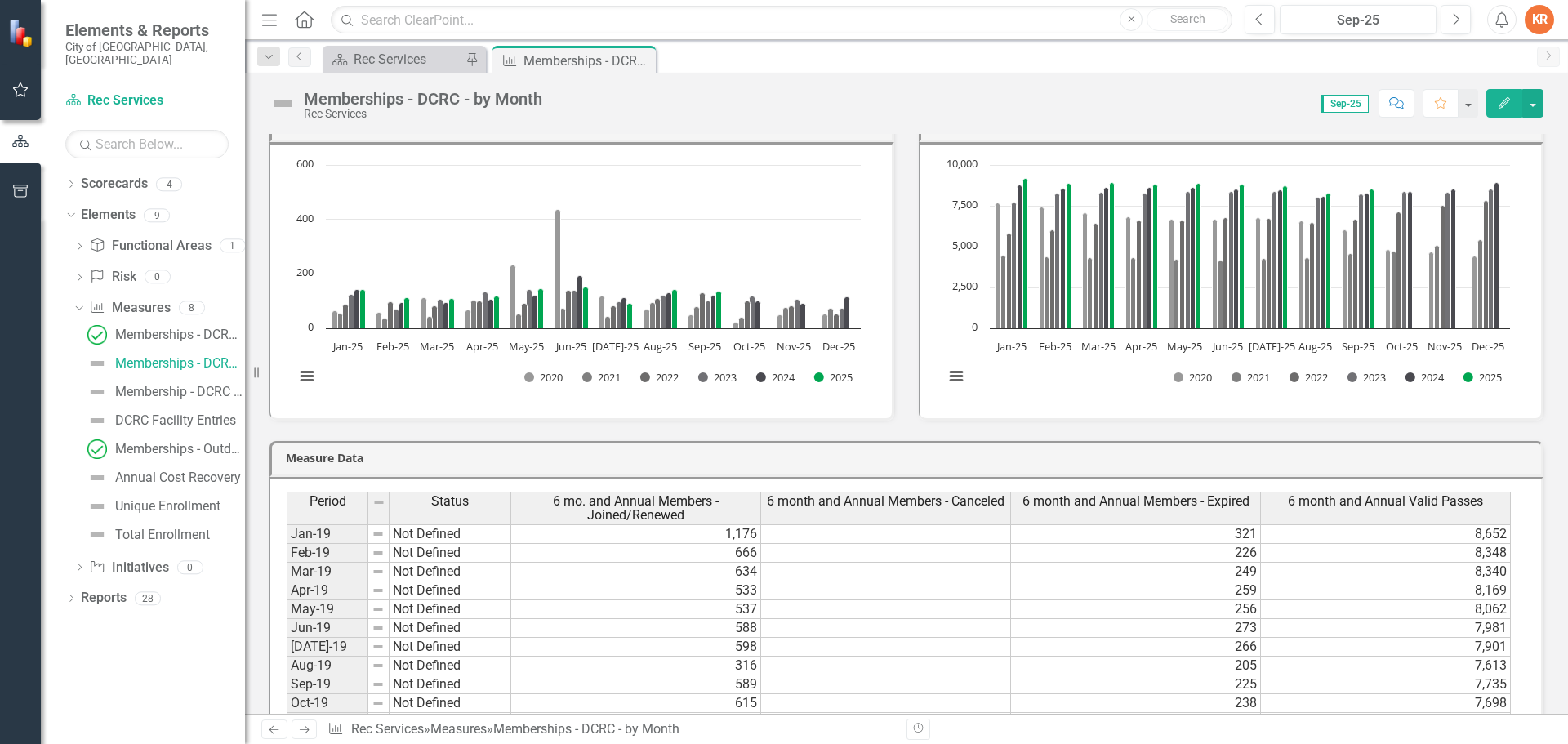
scroll to position [899, 0]
